Goal: Information Seeking & Learning: Learn about a topic

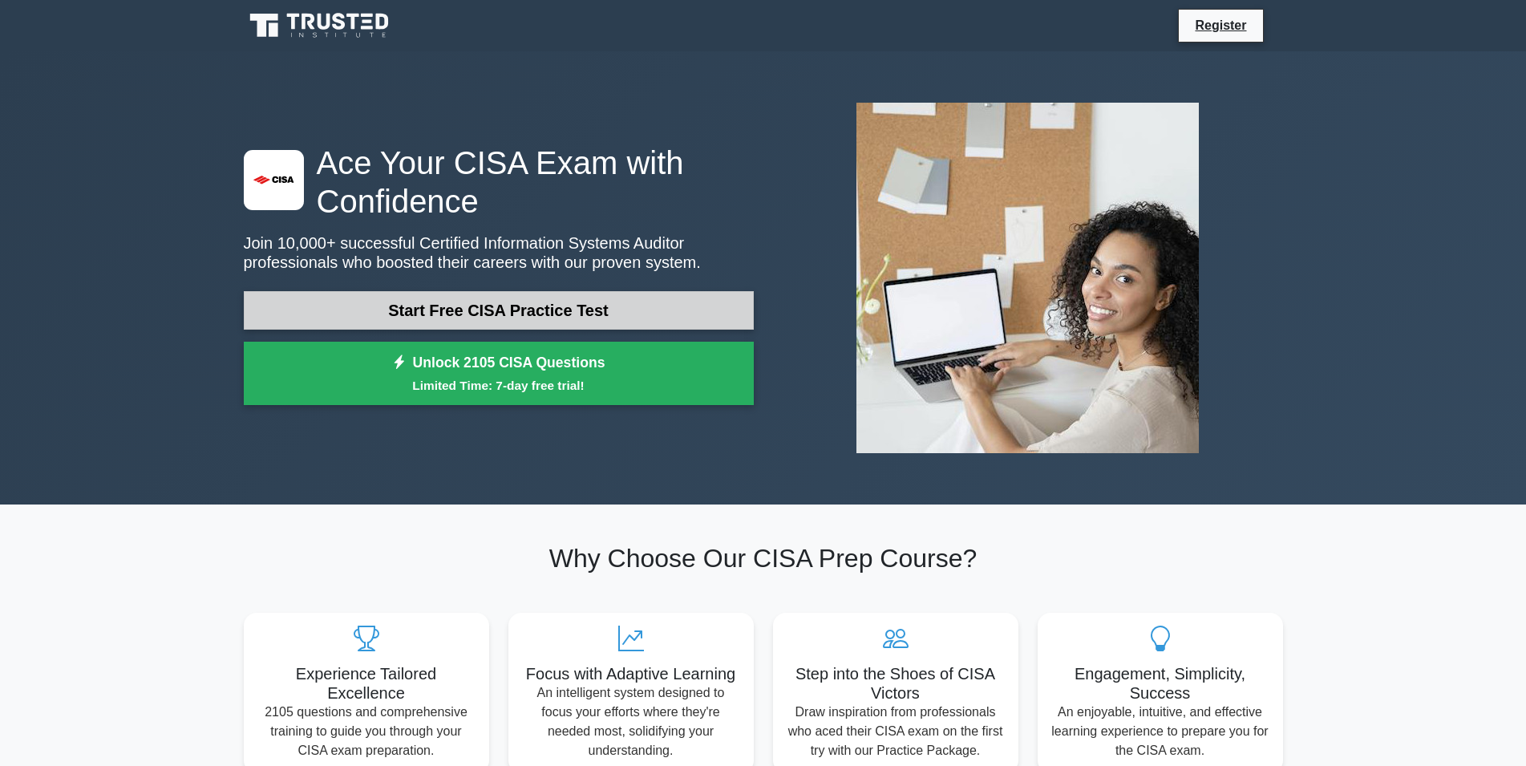
click at [675, 310] on link "Start Free CISA Practice Test" at bounding box center [499, 310] width 510 height 38
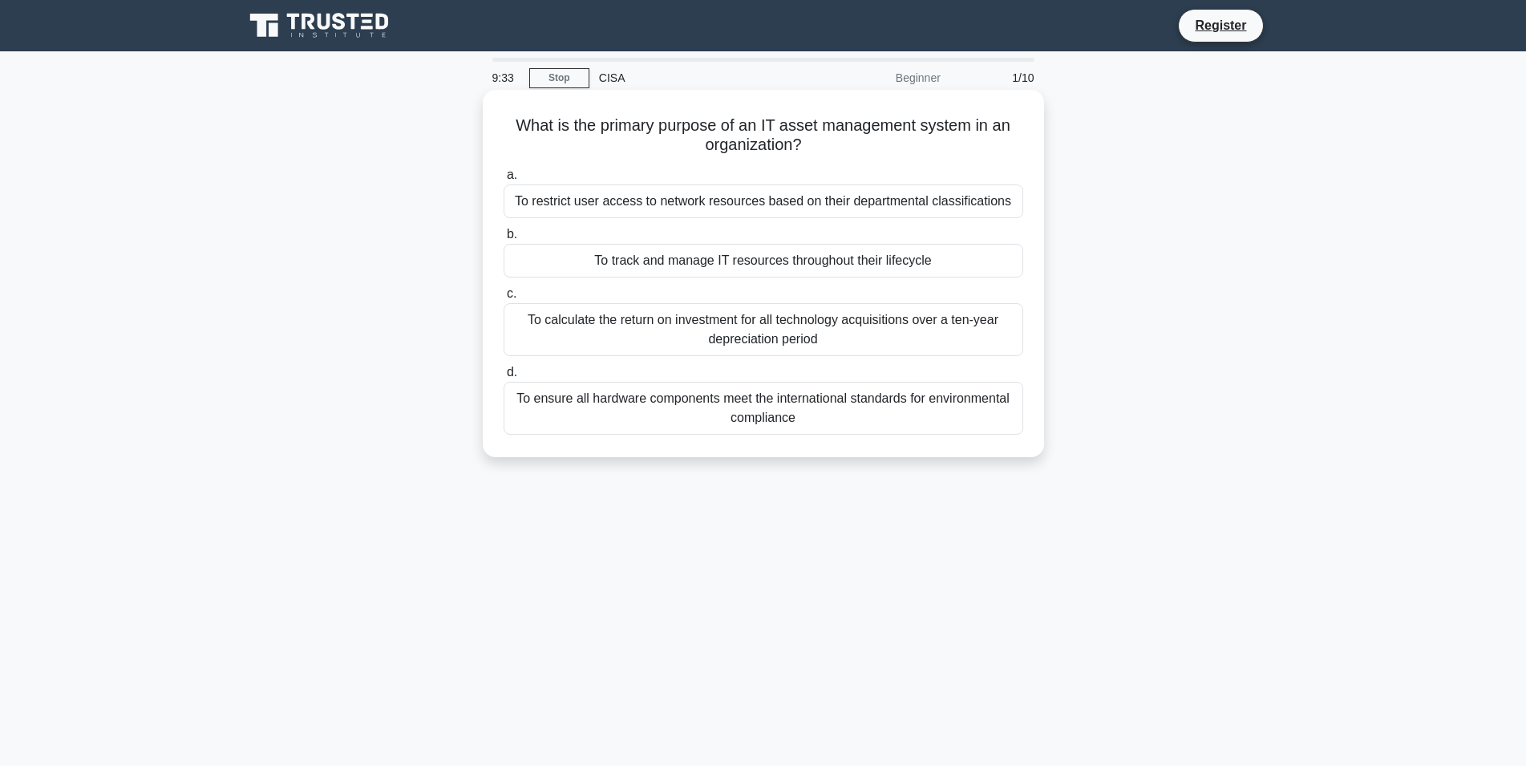
click at [835, 266] on div "To track and manage IT resources throughout their lifecycle" at bounding box center [764, 261] width 520 height 34
click at [504, 240] on input "b. To track and manage IT resources throughout their lifecycle" at bounding box center [504, 234] width 0 height 10
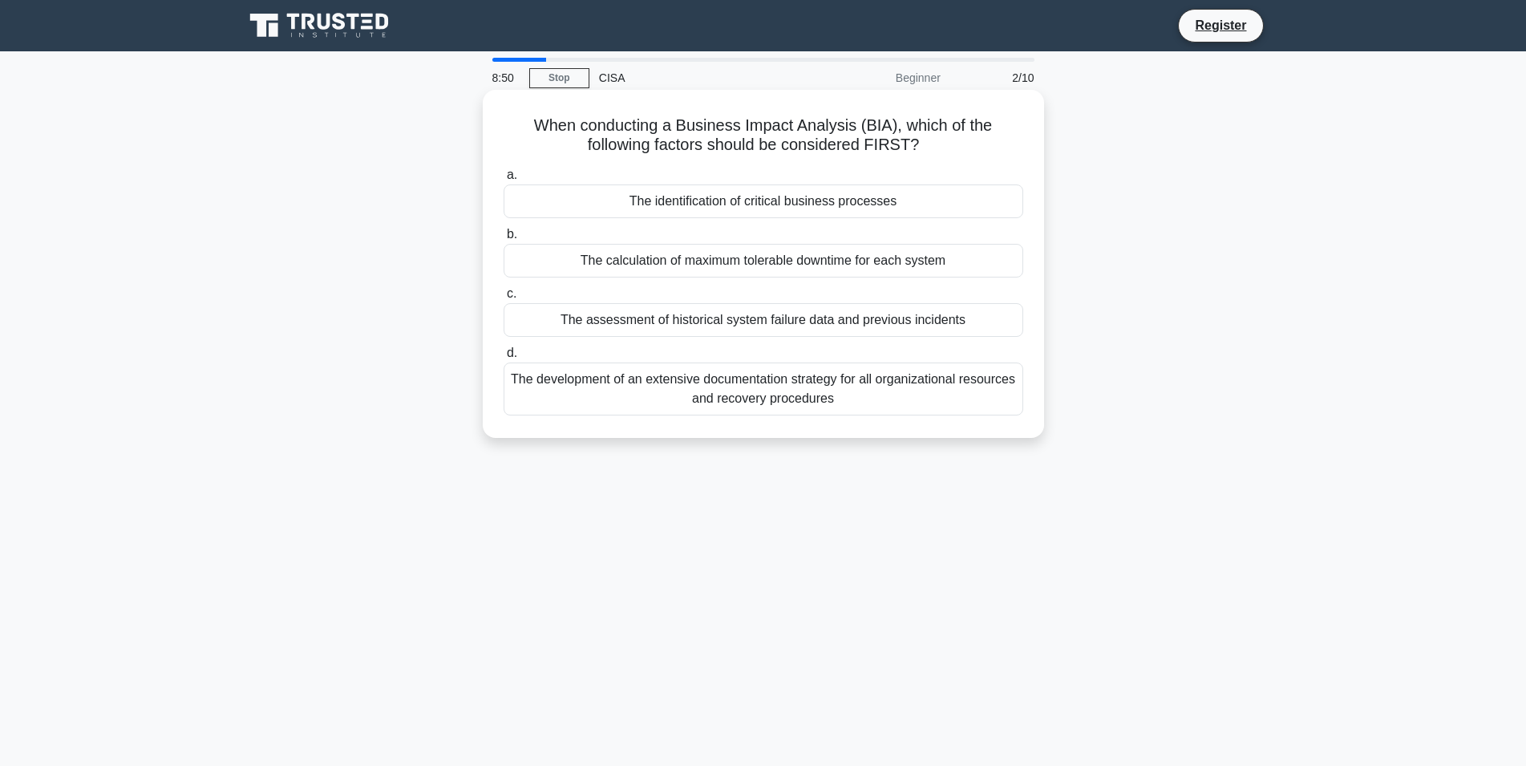
click at [883, 326] on div "The assessment of historical system failure data and previous incidents" at bounding box center [764, 320] width 520 height 34
click at [504, 299] on input "c. The assessment of historical system failure data and previous incidents" at bounding box center [504, 294] width 0 height 10
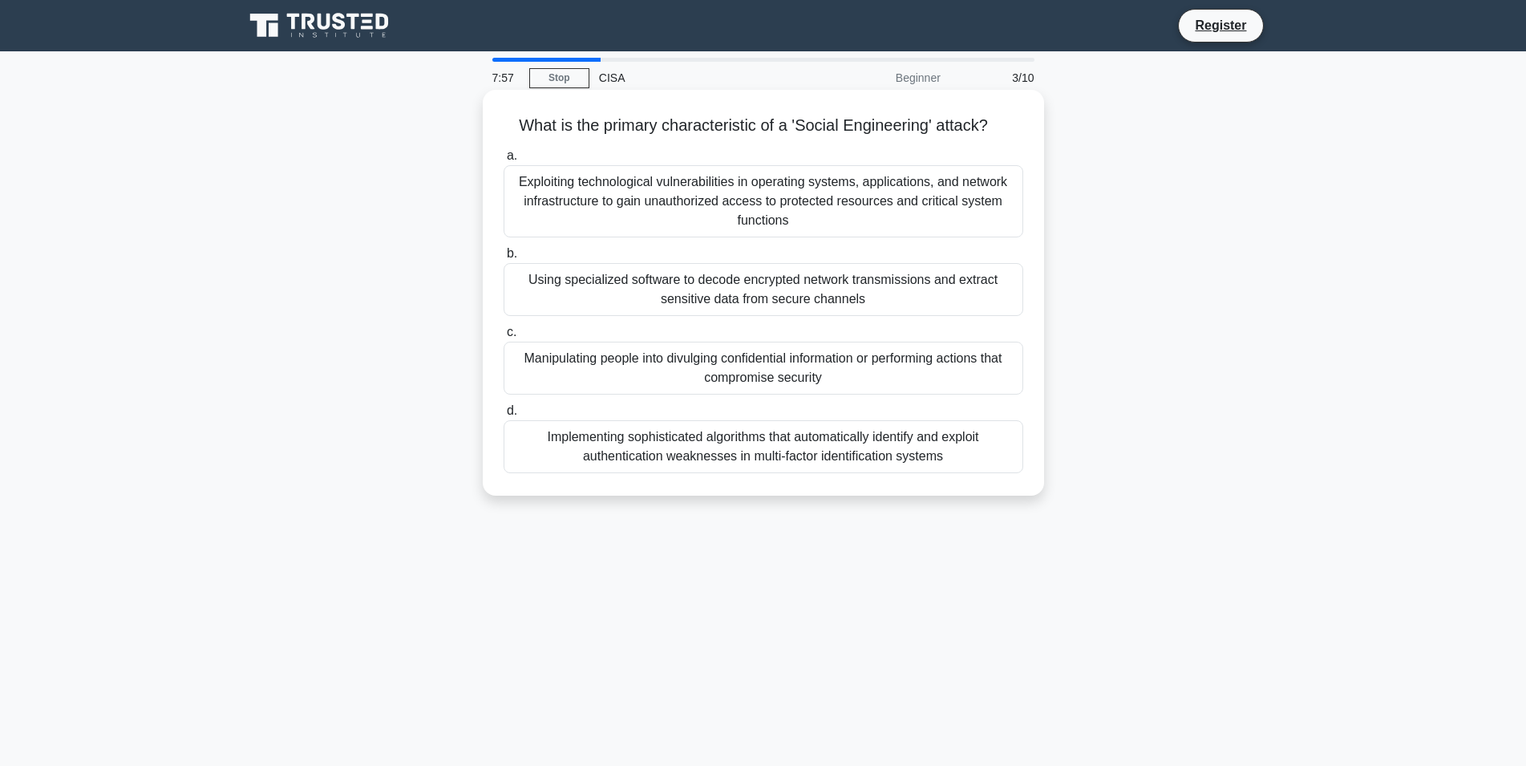
click at [830, 221] on div "Exploiting technological vulnerabilities in operating systems, applications, an…" at bounding box center [764, 201] width 520 height 72
click at [504, 161] on input "a. Exploiting technological vulnerabilities in operating systems, applications,…" at bounding box center [504, 156] width 0 height 10
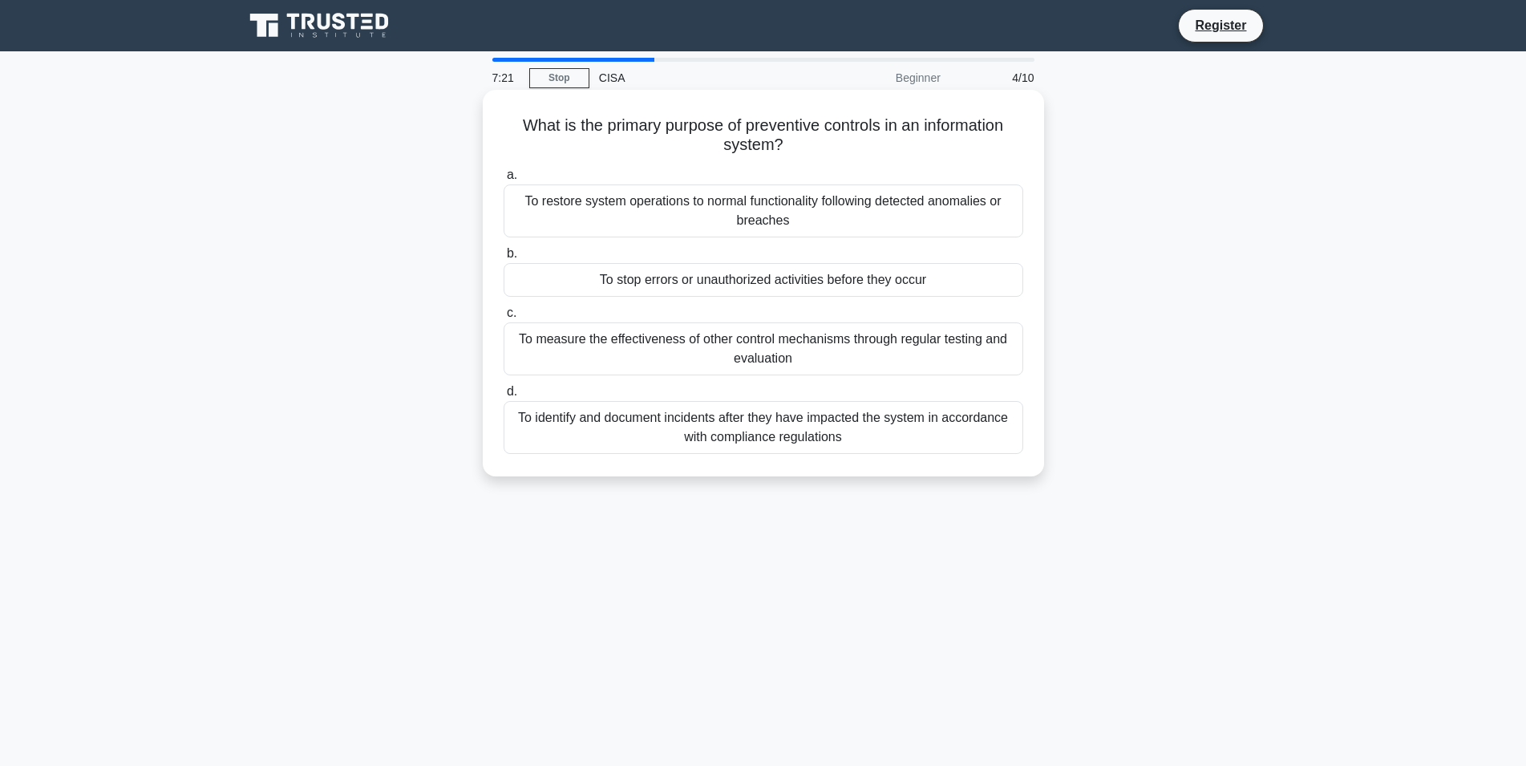
click at [840, 283] on div "To stop errors or unauthorized activities before they occur" at bounding box center [764, 280] width 520 height 34
click at [504, 259] on input "b. To stop errors or unauthorized activities before they occur" at bounding box center [504, 254] width 0 height 10
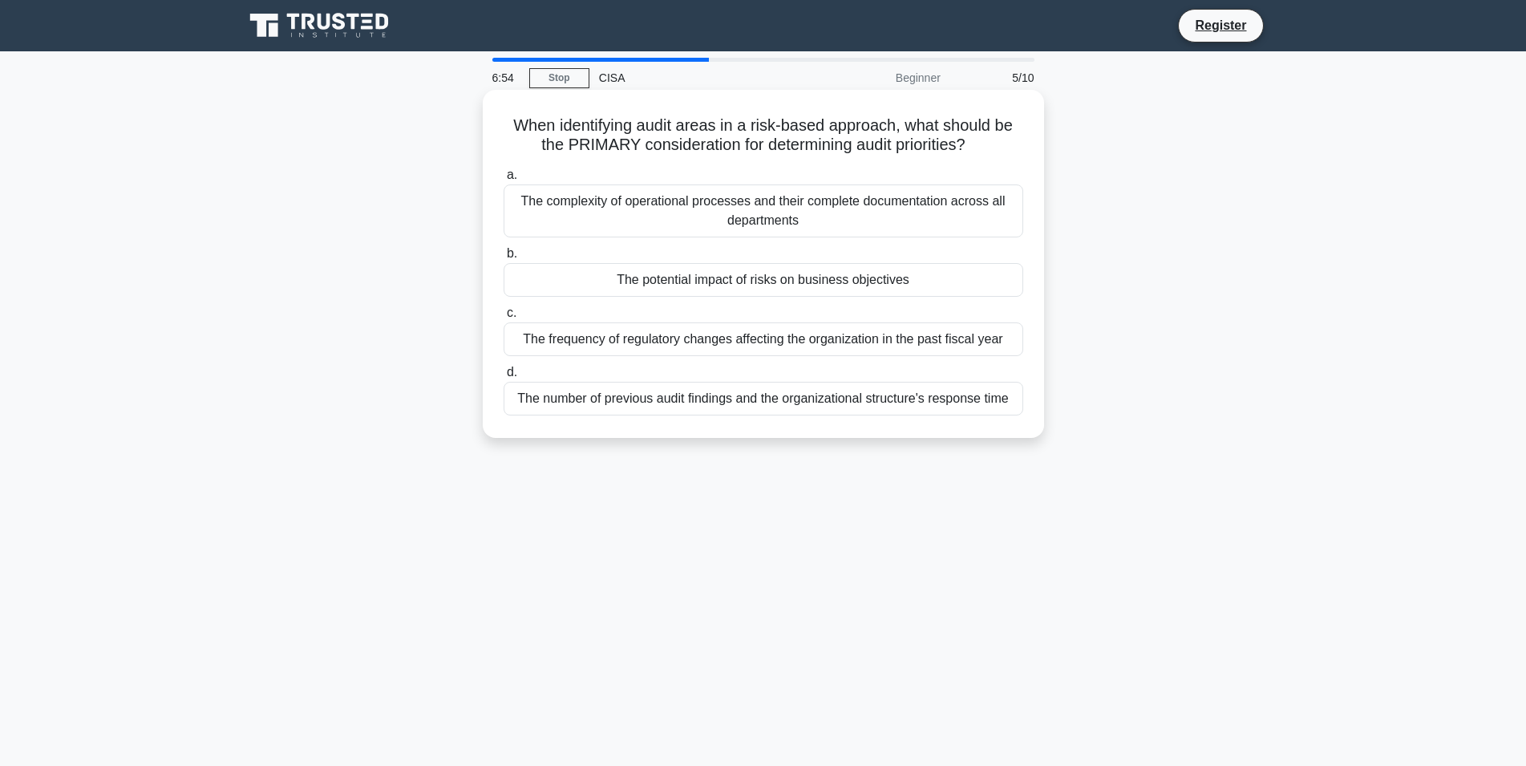
click at [807, 180] on label "a. The complexity of operational processes and their complete documentation acr…" at bounding box center [764, 201] width 520 height 72
click at [504, 180] on input "a. The complexity of operational processes and their complete documentation acr…" at bounding box center [504, 175] width 0 height 10
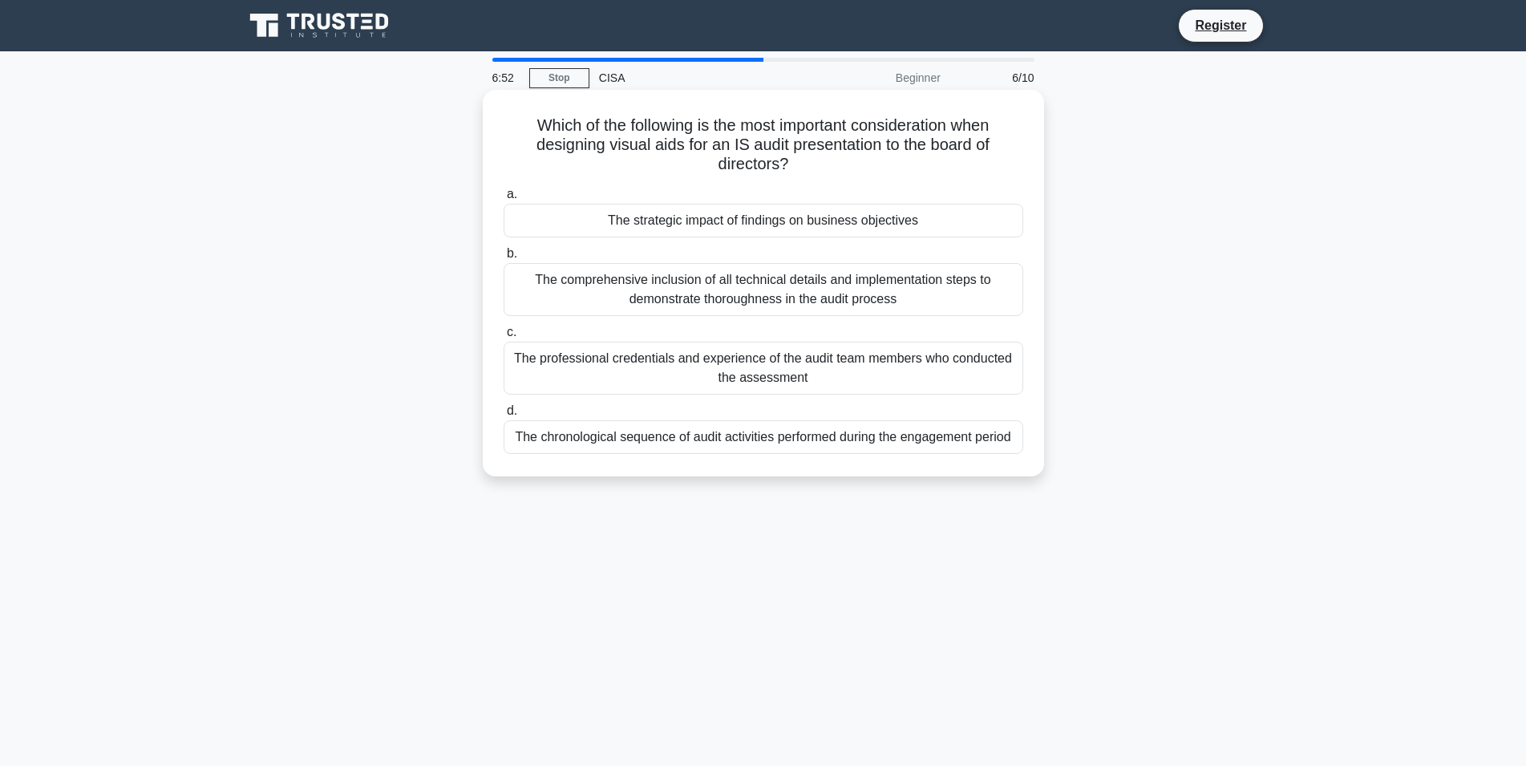
click at [853, 287] on div "The comprehensive inclusion of all technical details and implementation steps t…" at bounding box center [764, 289] width 520 height 53
click at [504, 259] on input "b. The comprehensive inclusion of all technical details and implementation step…" at bounding box center [504, 254] width 0 height 10
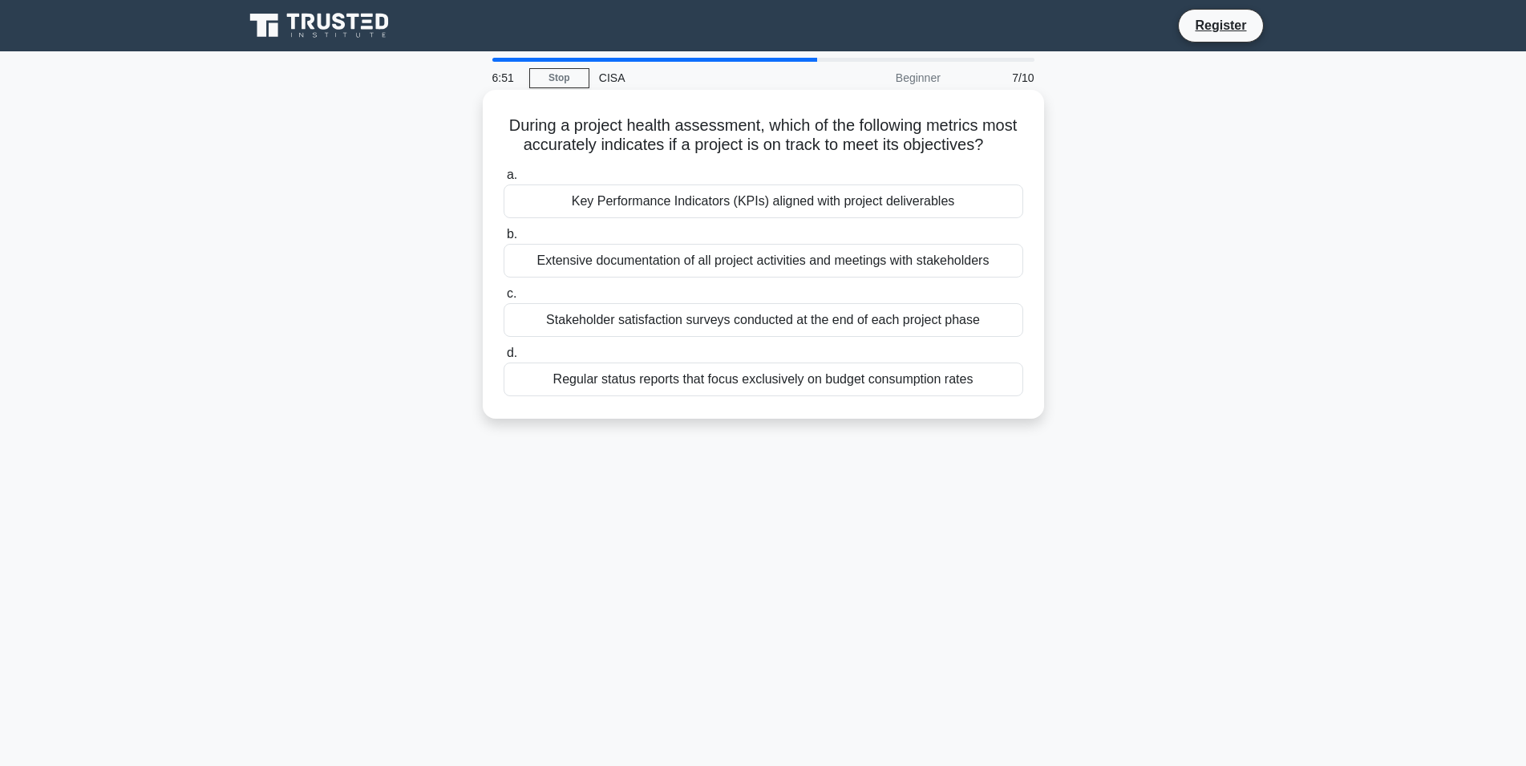
click at [873, 252] on div "Extensive documentation of all project activities and meetings with stakeholders" at bounding box center [764, 261] width 520 height 34
click at [504, 240] on input "b. Extensive documentation of all project activities and meetings with stakehol…" at bounding box center [504, 234] width 0 height 10
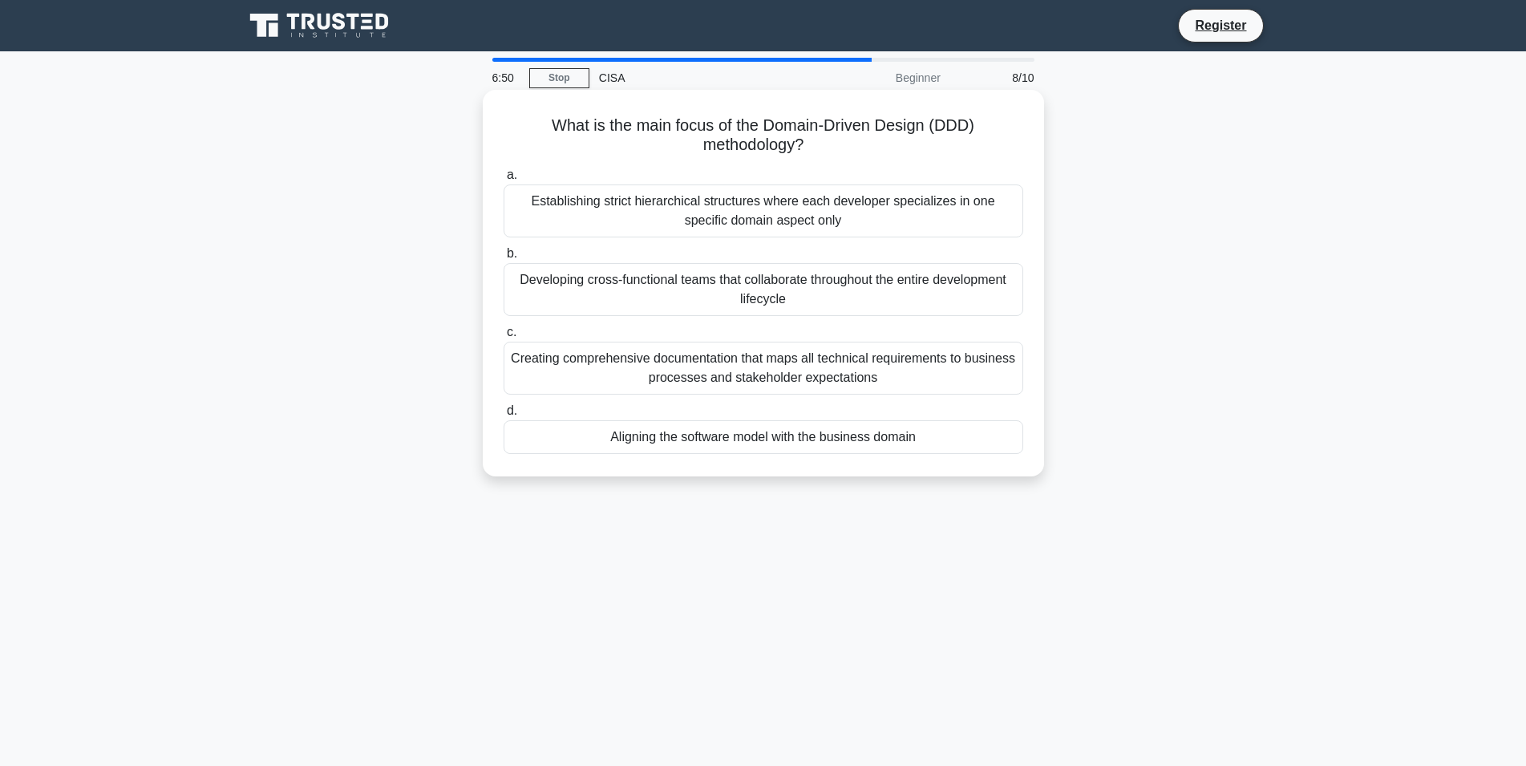
click at [862, 356] on div "Creating comprehensive documentation that maps all technical requirements to bu…" at bounding box center [764, 368] width 520 height 53
click at [504, 338] on input "c. Creating comprehensive documentation that maps all technical requirements to…" at bounding box center [504, 332] width 0 height 10
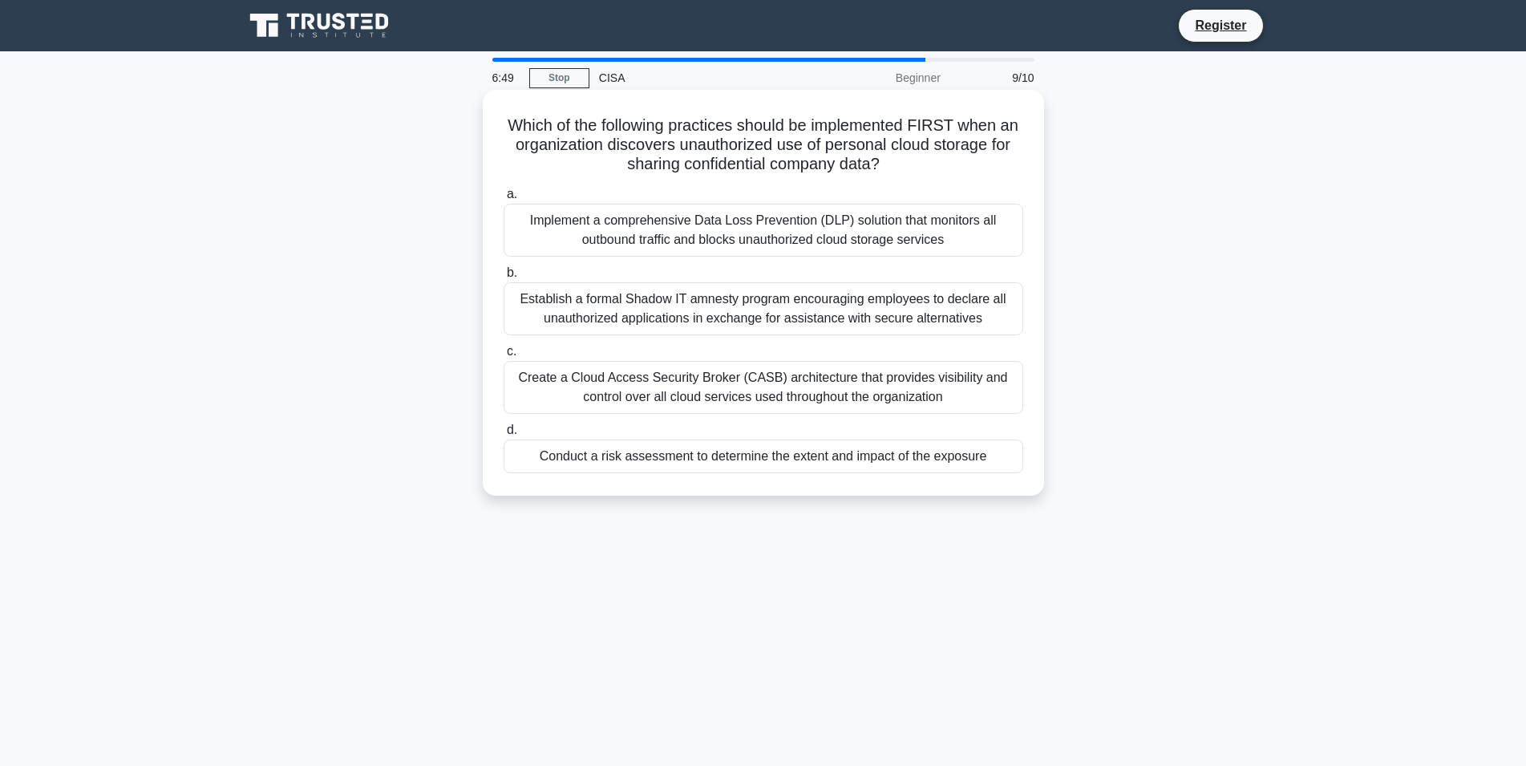
click at [931, 228] on div "Implement a comprehensive Data Loss Prevention (DLP) solution that monitors all…" at bounding box center [764, 230] width 520 height 53
click at [504, 200] on input "a. Implement a comprehensive Data Loss Prevention (DLP) solution that monitors …" at bounding box center [504, 194] width 0 height 10
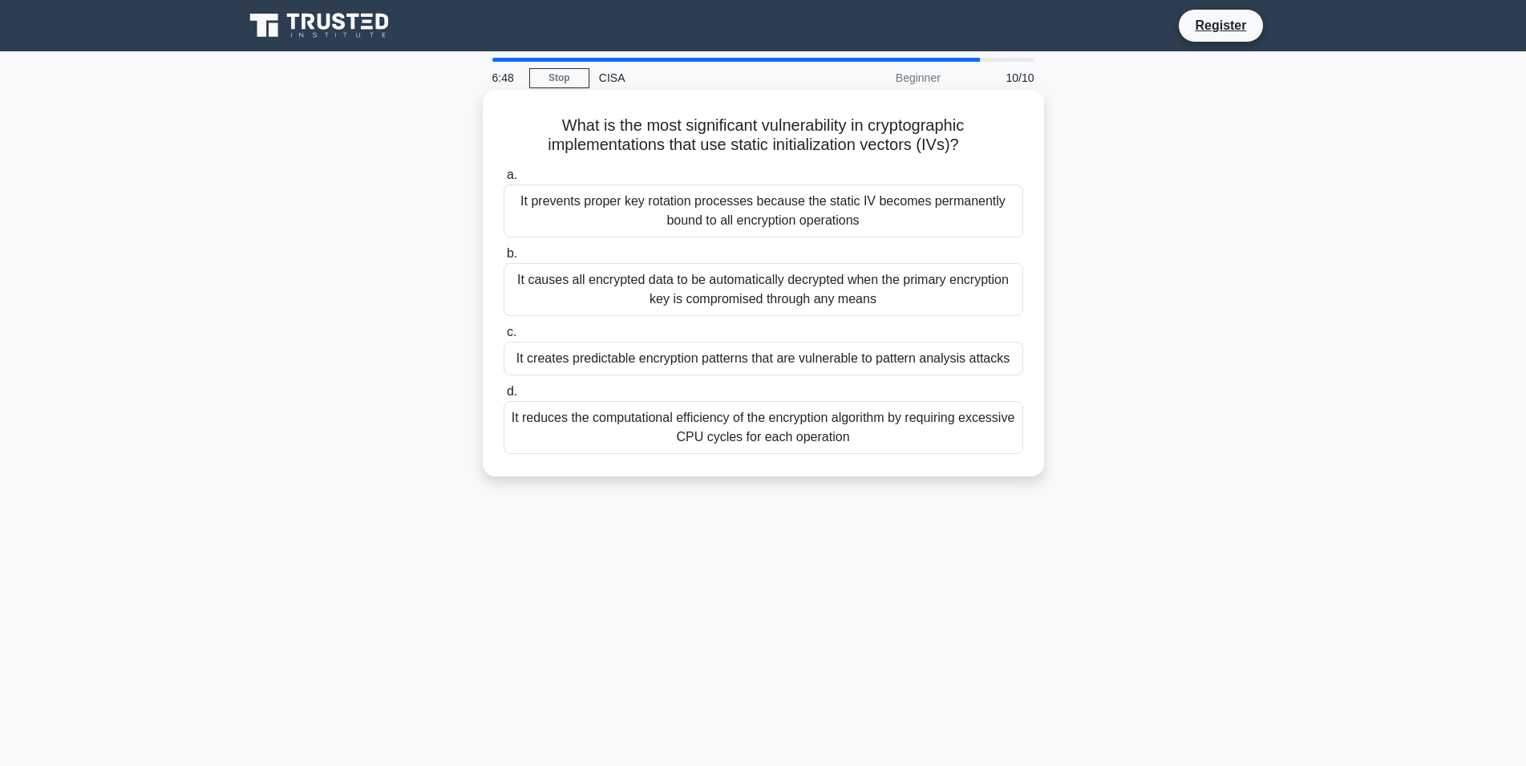
click at [904, 435] on div "It reduces the computational efficiency of the encryption algorithm by requirin…" at bounding box center [764, 427] width 520 height 53
click at [504, 397] on input "d. It reduces the computational efficiency of the encryption algorithm by requi…" at bounding box center [504, 392] width 0 height 10
